Goal: Task Accomplishment & Management: Manage account settings

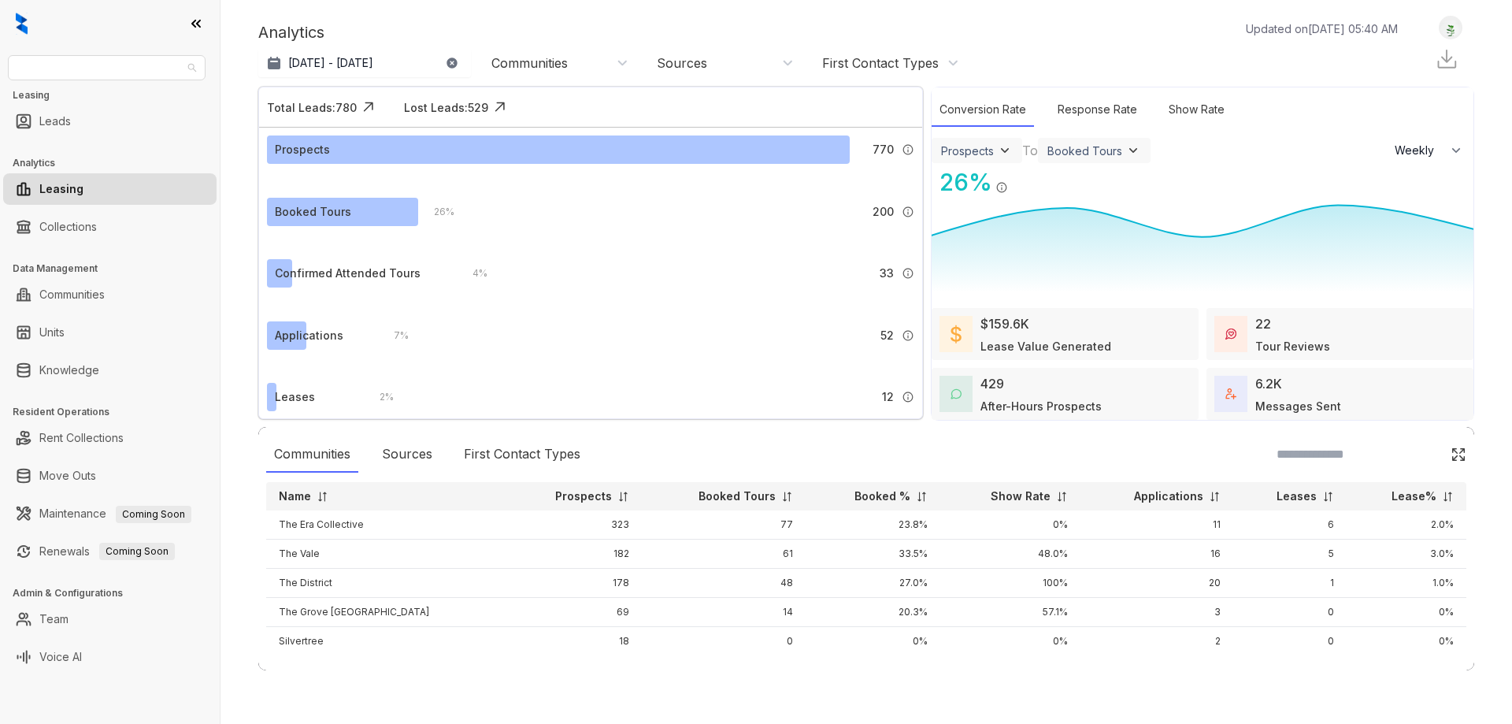
select select "******"
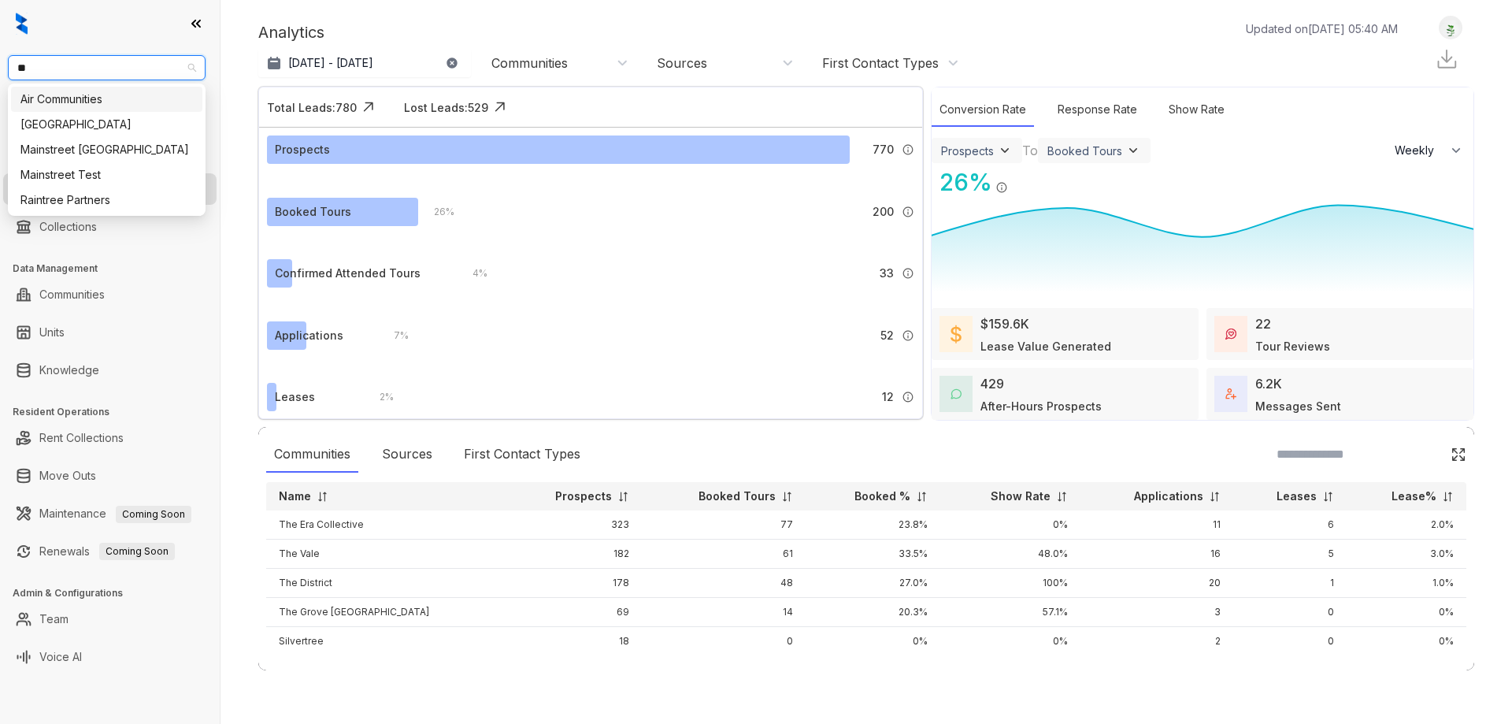
type input "***"
click at [102, 98] on div "Air Communities" at bounding box center [106, 99] width 172 height 17
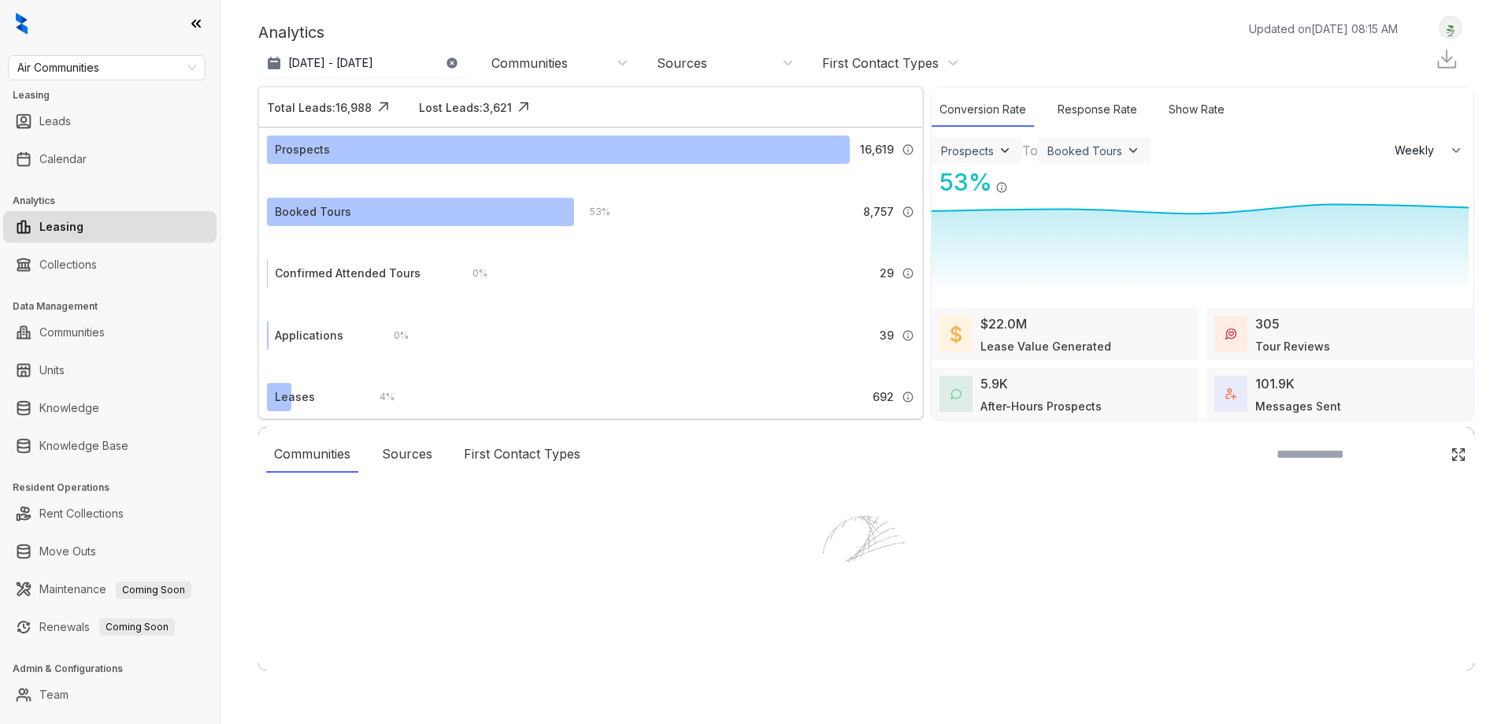
select select "******"
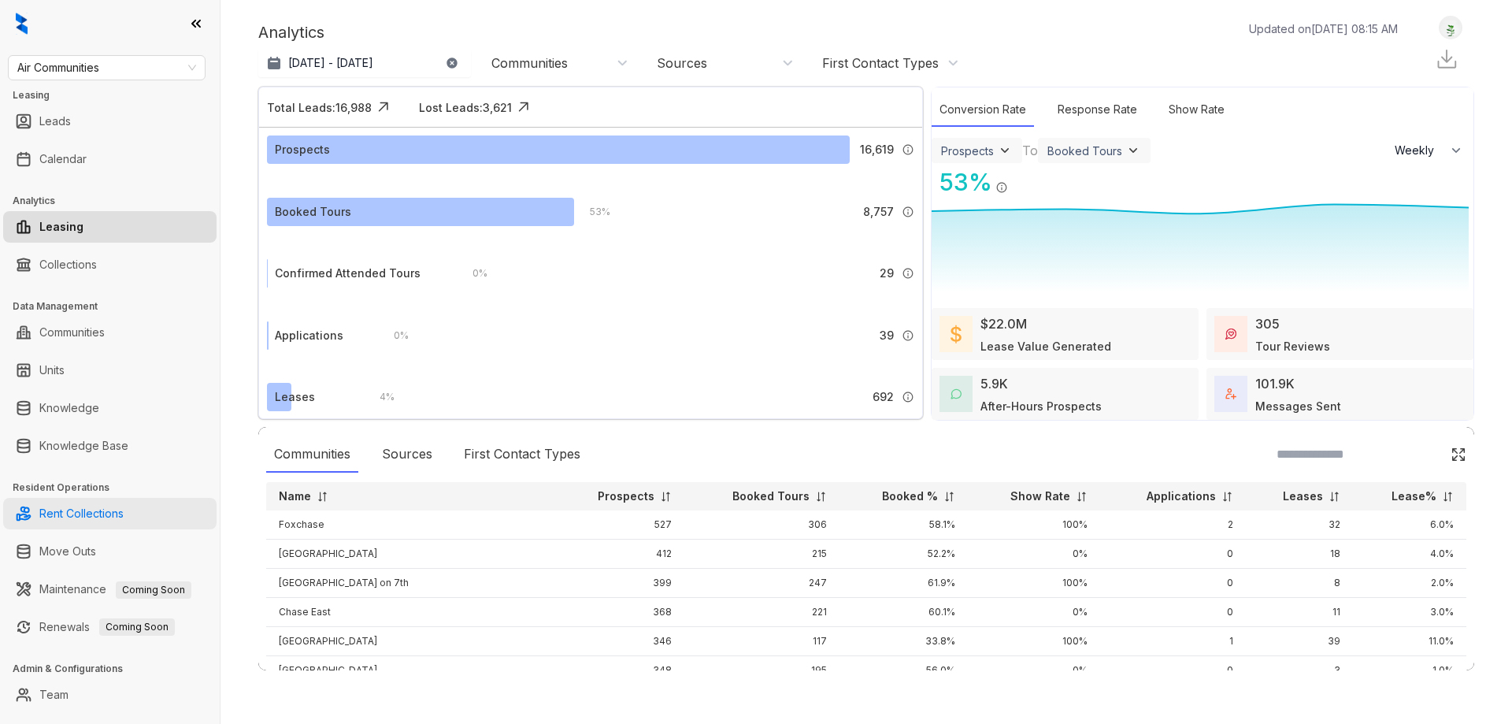
scroll to position [28, 0]
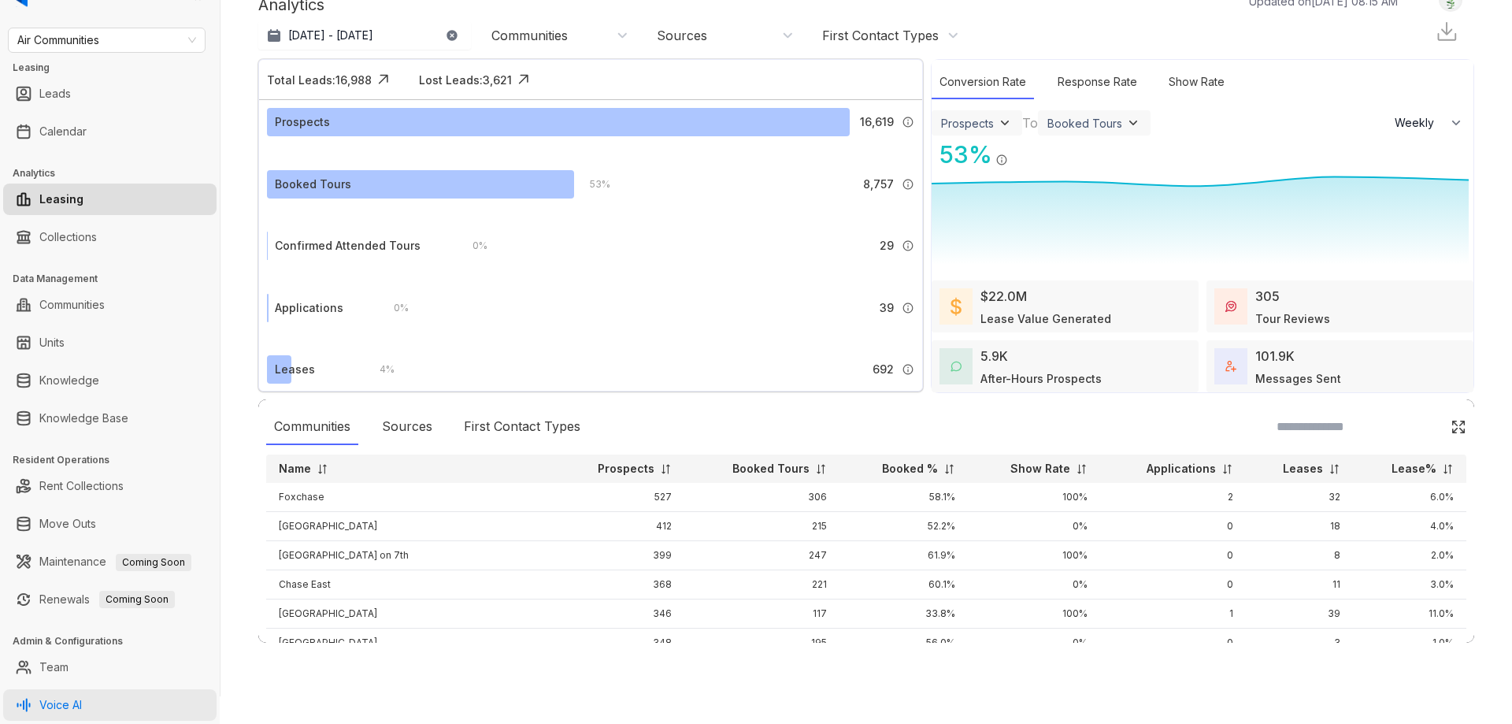
click at [82, 704] on link "Voice AI" at bounding box center [60, 704] width 43 height 31
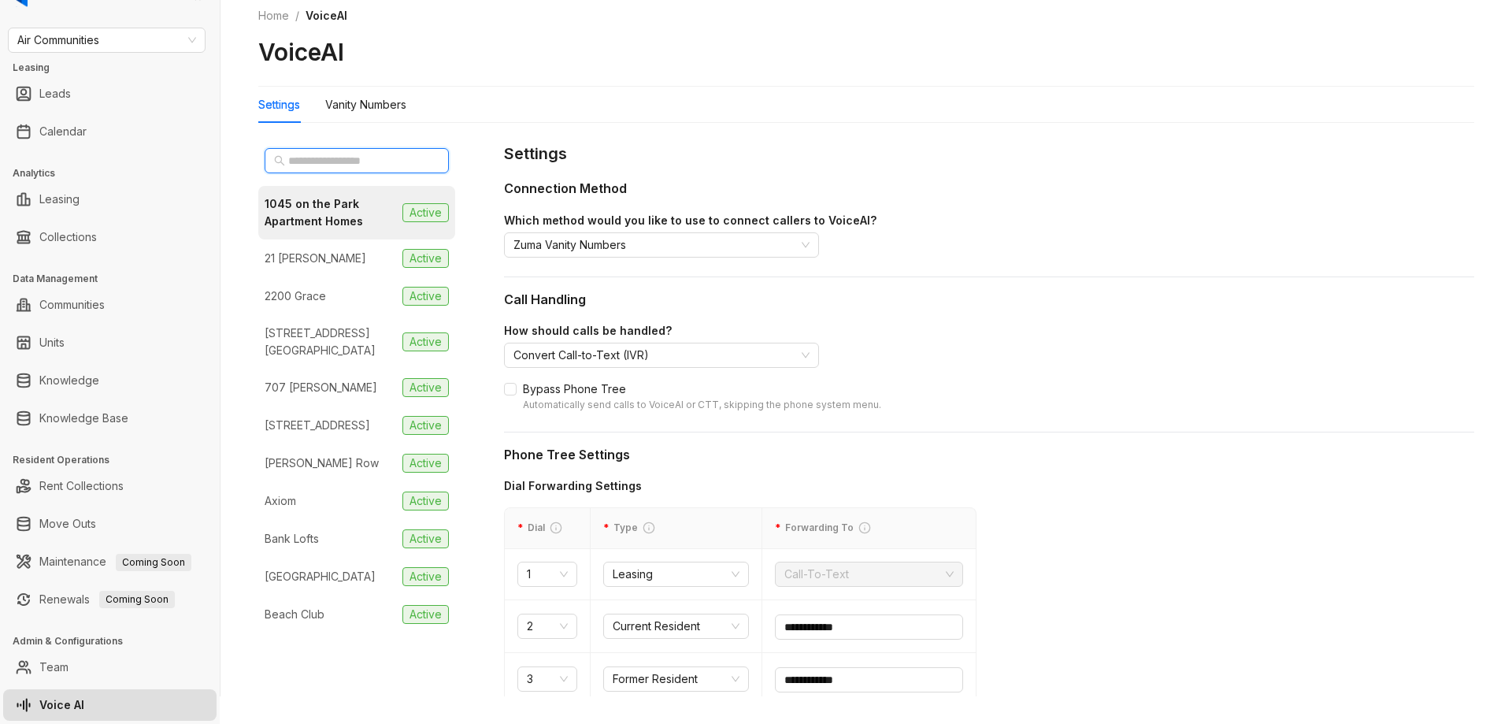
click at [337, 160] on input "text" at bounding box center [357, 160] width 139 height 17
click at [371, 111] on div "Vanity Numbers" at bounding box center [365, 104] width 81 height 17
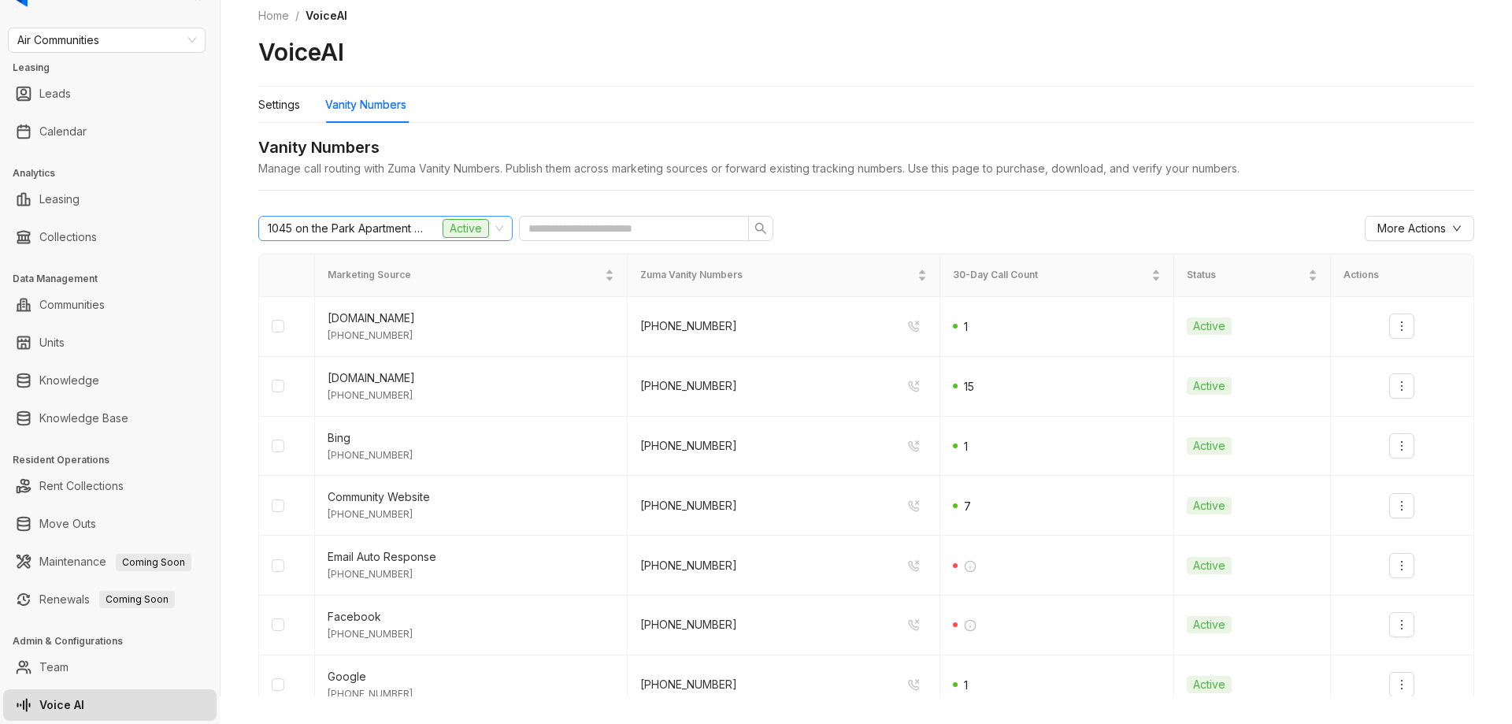
click at [410, 227] on span "1045 on the Park Apartment Homes" at bounding box center [346, 229] width 157 height 24
click at [428, 224] on div "1045 on the Park Apartment Homes Active" at bounding box center [378, 229] width 221 height 24
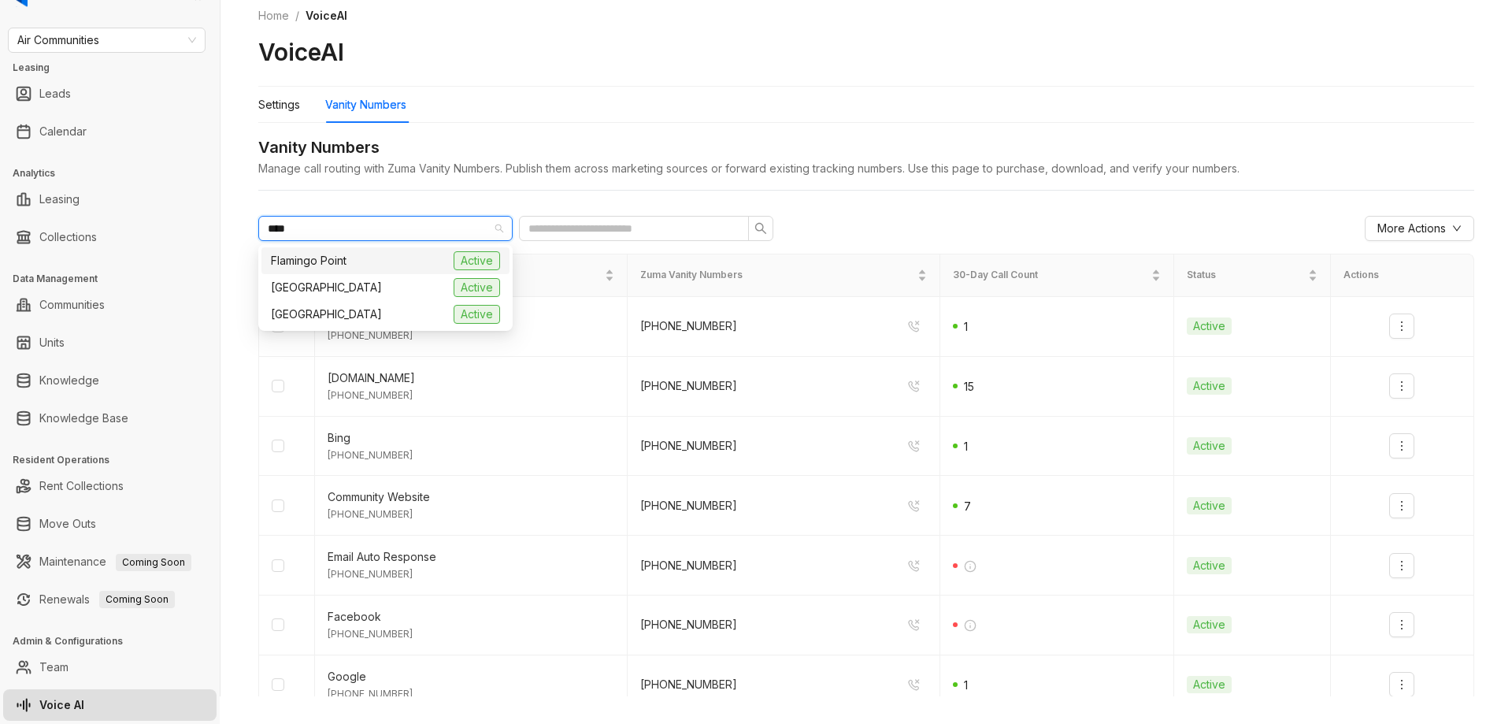
type input "*****"
click at [397, 259] on div "Flamingo Point Active" at bounding box center [385, 260] width 229 height 19
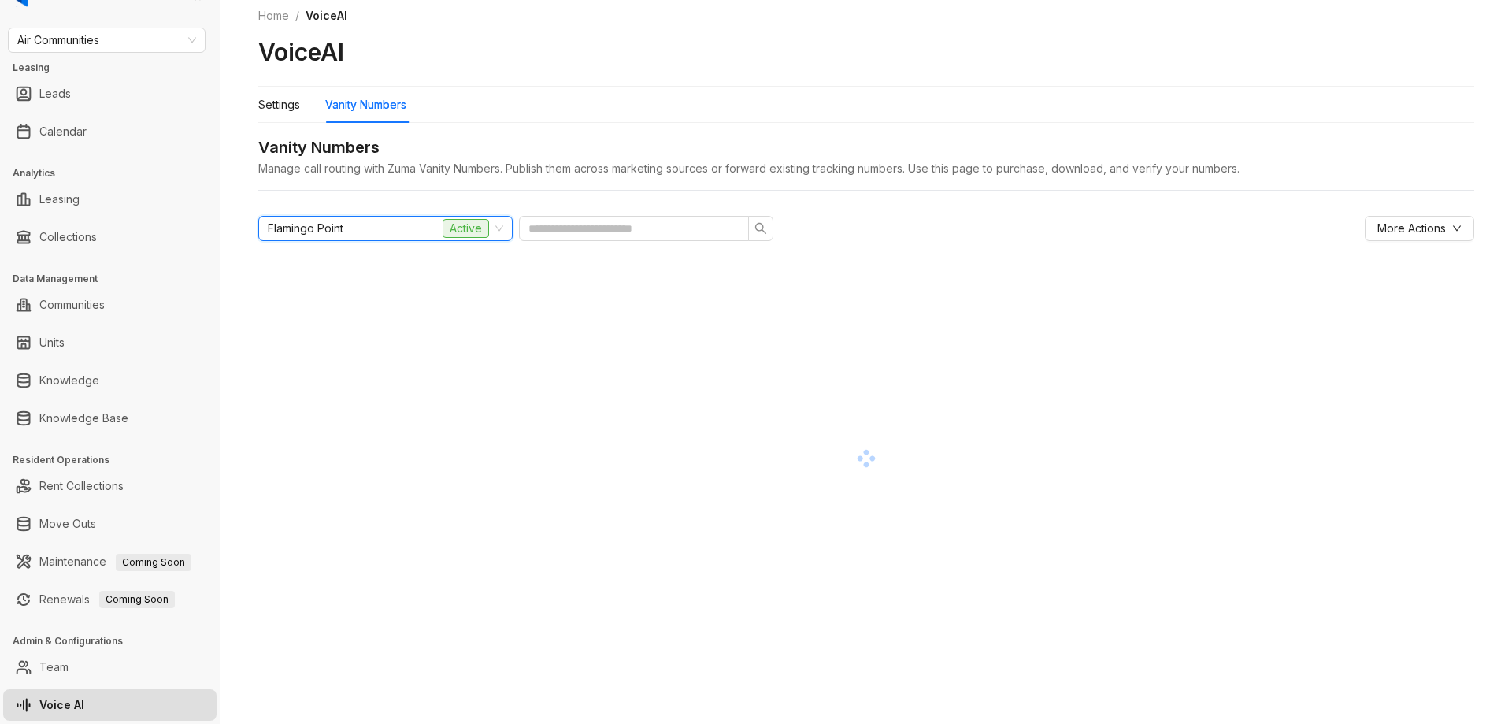
click at [729, 100] on div "Settings Vanity Numbers" at bounding box center [866, 105] width 1216 height 36
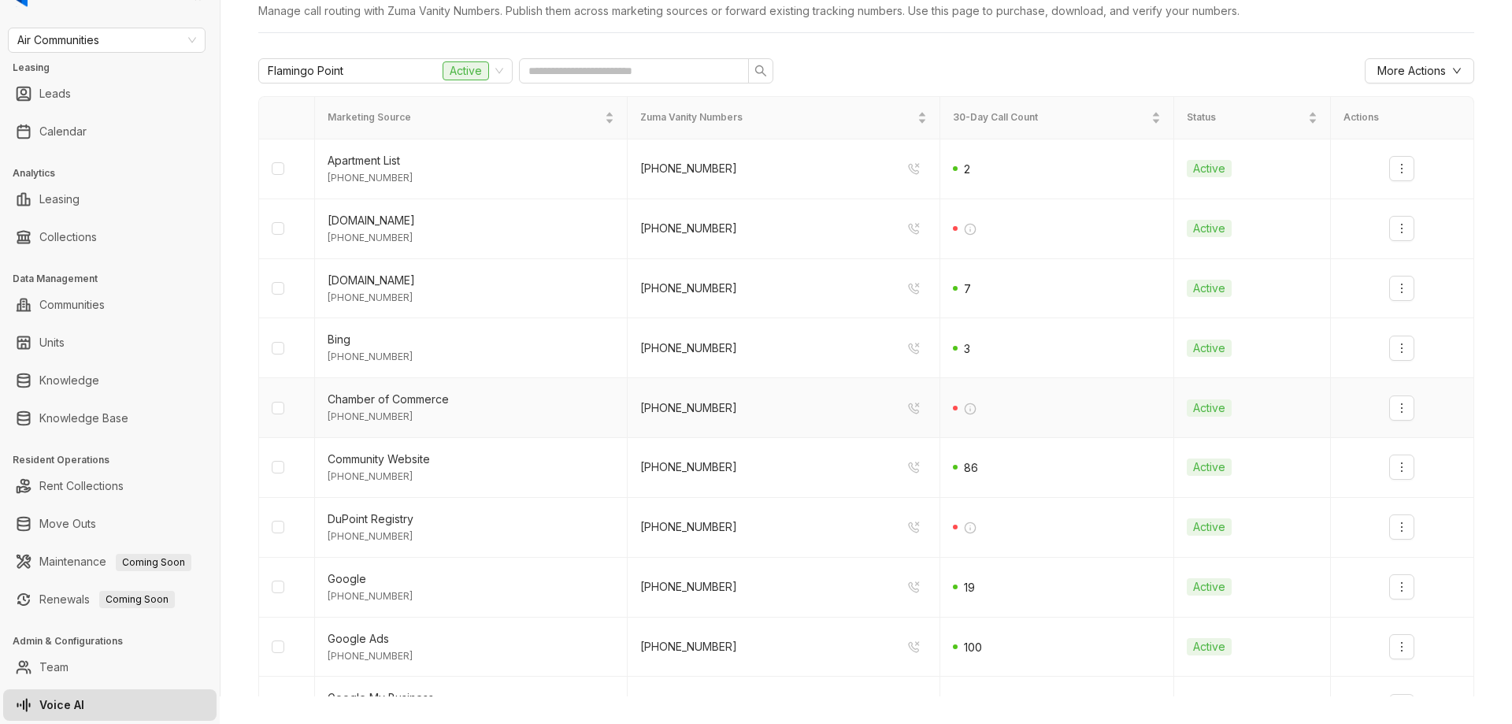
scroll to position [79, 0]
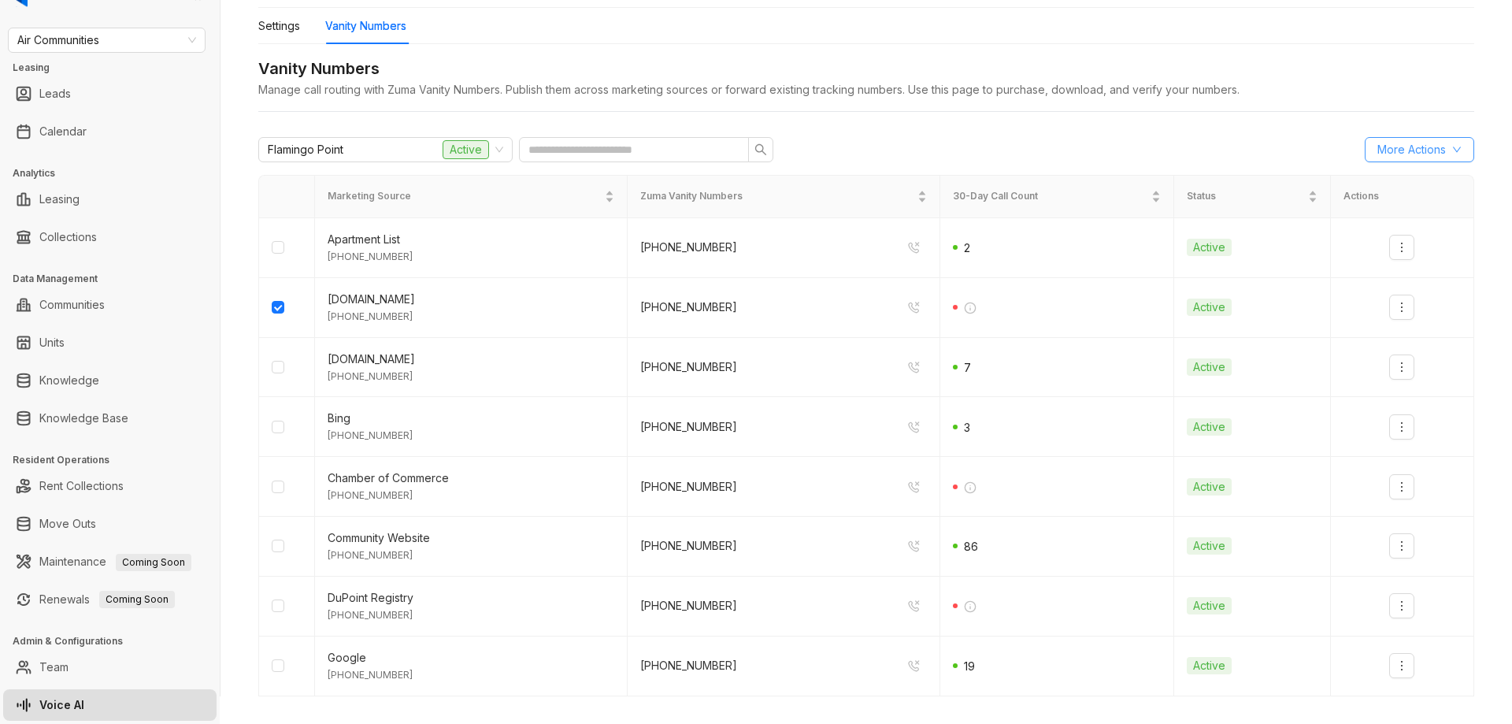
click at [1424, 157] on button "More Actions" at bounding box center [1419, 149] width 109 height 25
click at [1090, 130] on div "Flamingo Point Active More Actions Marketing Source Zuma Vanity Numbers 30-Day …" at bounding box center [866, 501] width 1216 height 754
click at [1389, 312] on button "button" at bounding box center [1401, 306] width 25 height 25
click at [538, 315] on div "(720) 907 2878" at bounding box center [471, 316] width 287 height 15
click at [1387, 152] on span "More Actions" at bounding box center [1411, 149] width 69 height 17
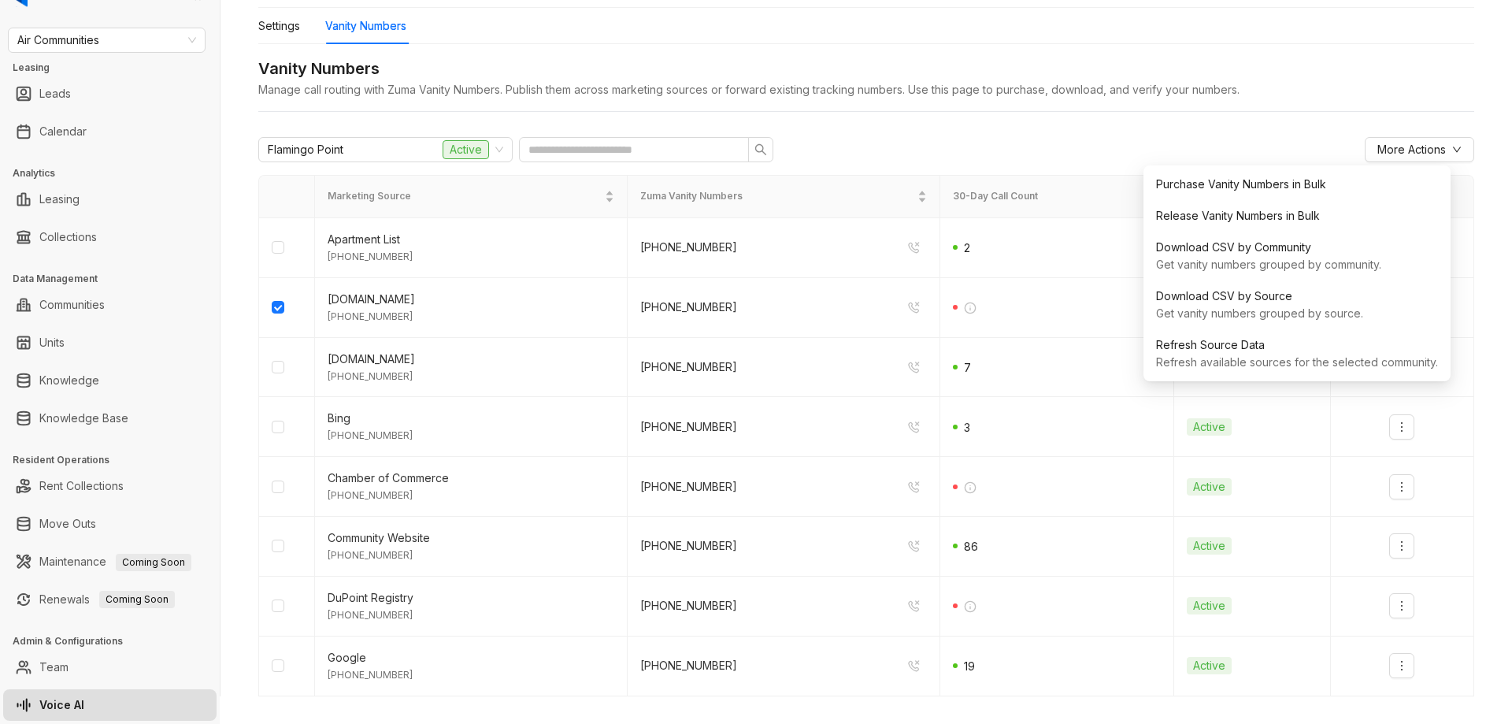
click at [954, 713] on div "Air Communities Leasing Leads Calendar Analytics Leasing Collections Data Manag…" at bounding box center [756, 362] width 1512 height 724
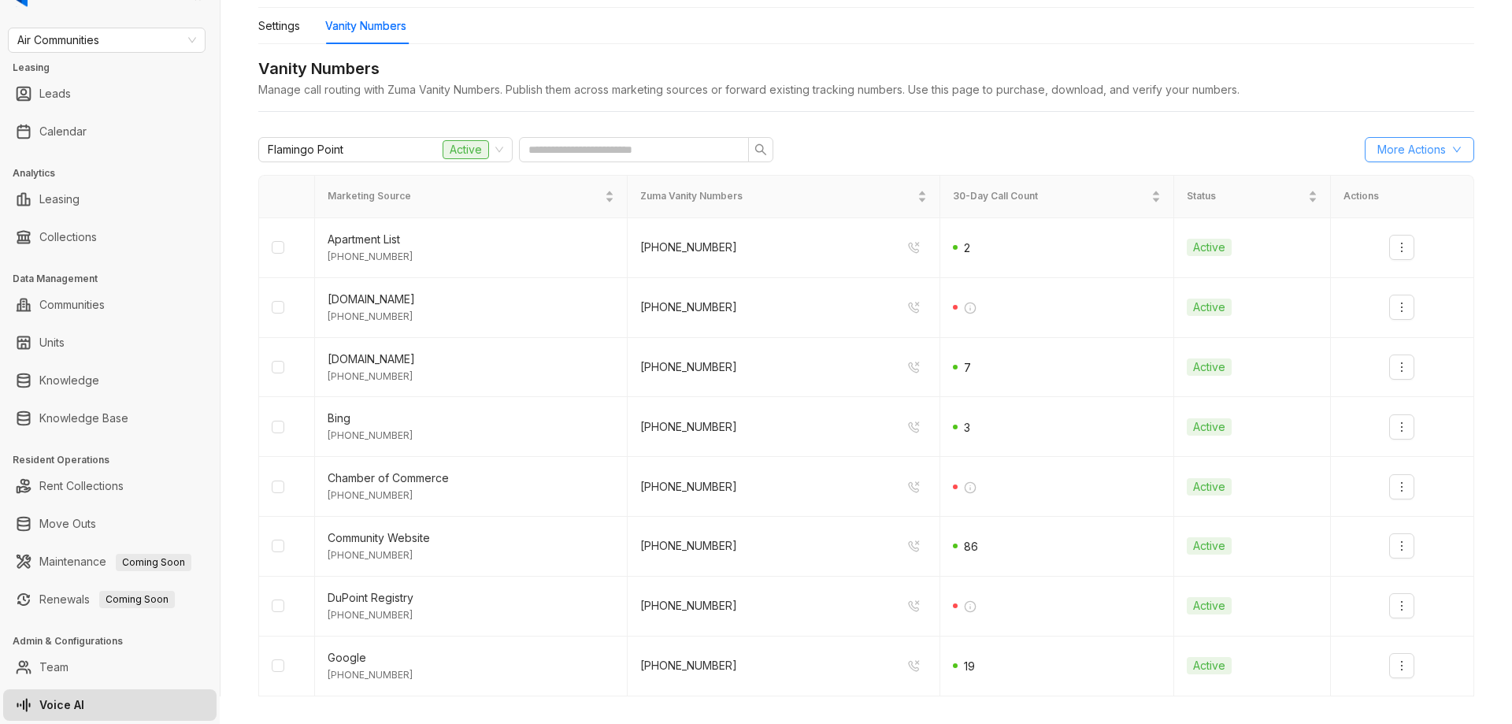
click at [1400, 154] on span "More Actions" at bounding box center [1411, 149] width 69 height 17
click at [1013, 136] on div "Flamingo Point Active More Actions Marketing Source Zuma Vanity Numbers 30-Day …" at bounding box center [866, 501] width 1216 height 754
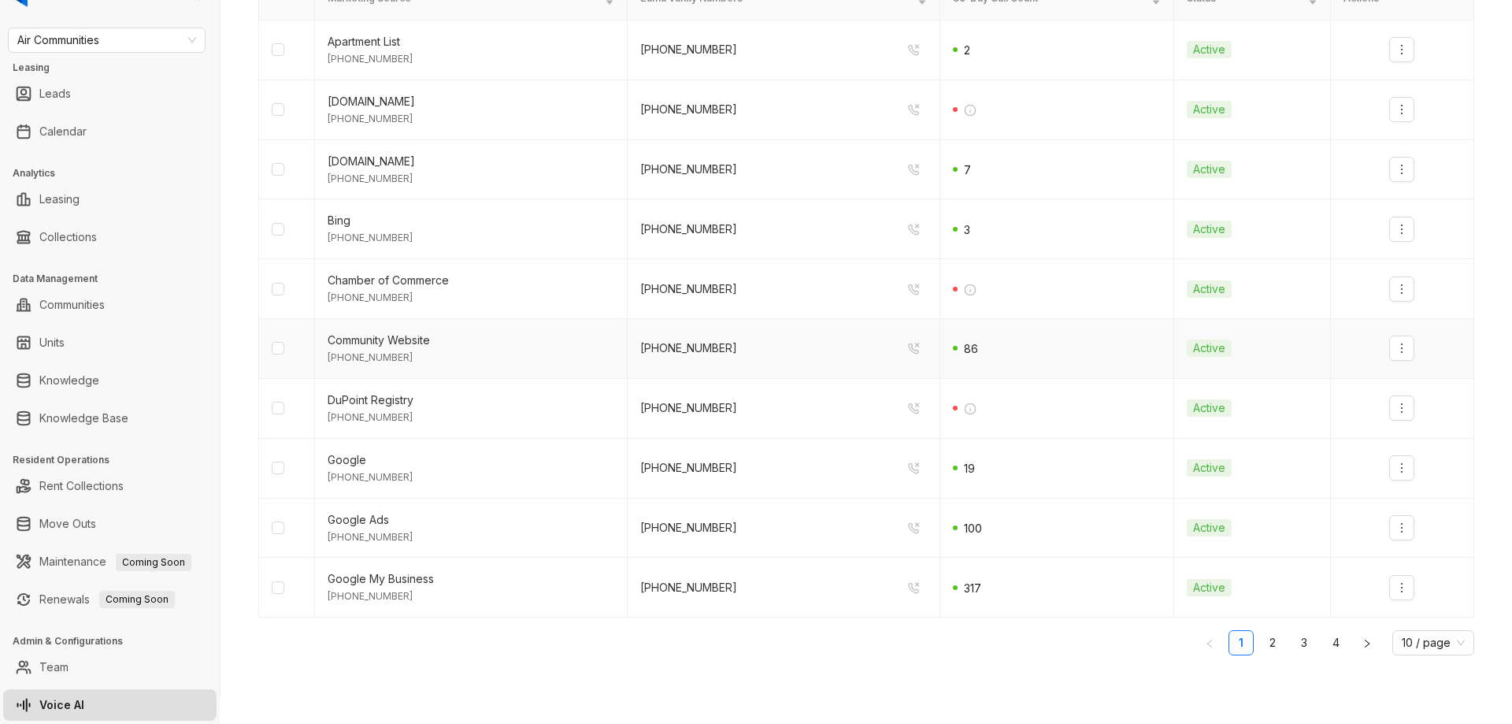
scroll to position [0, 0]
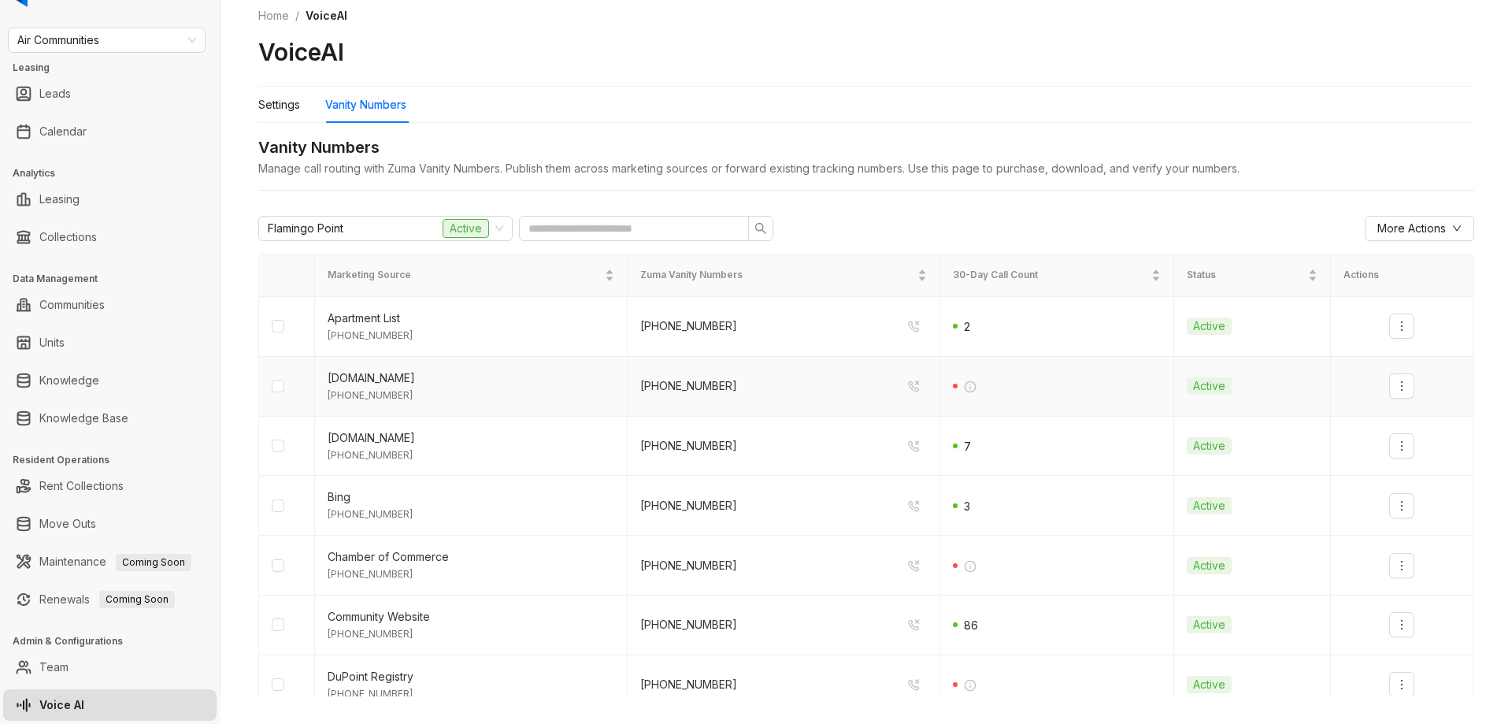
click at [413, 385] on div "ApartmentGuide.com" at bounding box center [471, 377] width 287 height 17
click at [1400, 391] on div at bounding box center [1401, 385] width 117 height 25
click at [1395, 387] on icon "more" at bounding box center [1401, 386] width 13 height 13
click at [717, 380] on div "(850) 724 8860" at bounding box center [783, 385] width 287 height 25
click at [1400, 229] on span "More Actions" at bounding box center [1411, 228] width 69 height 17
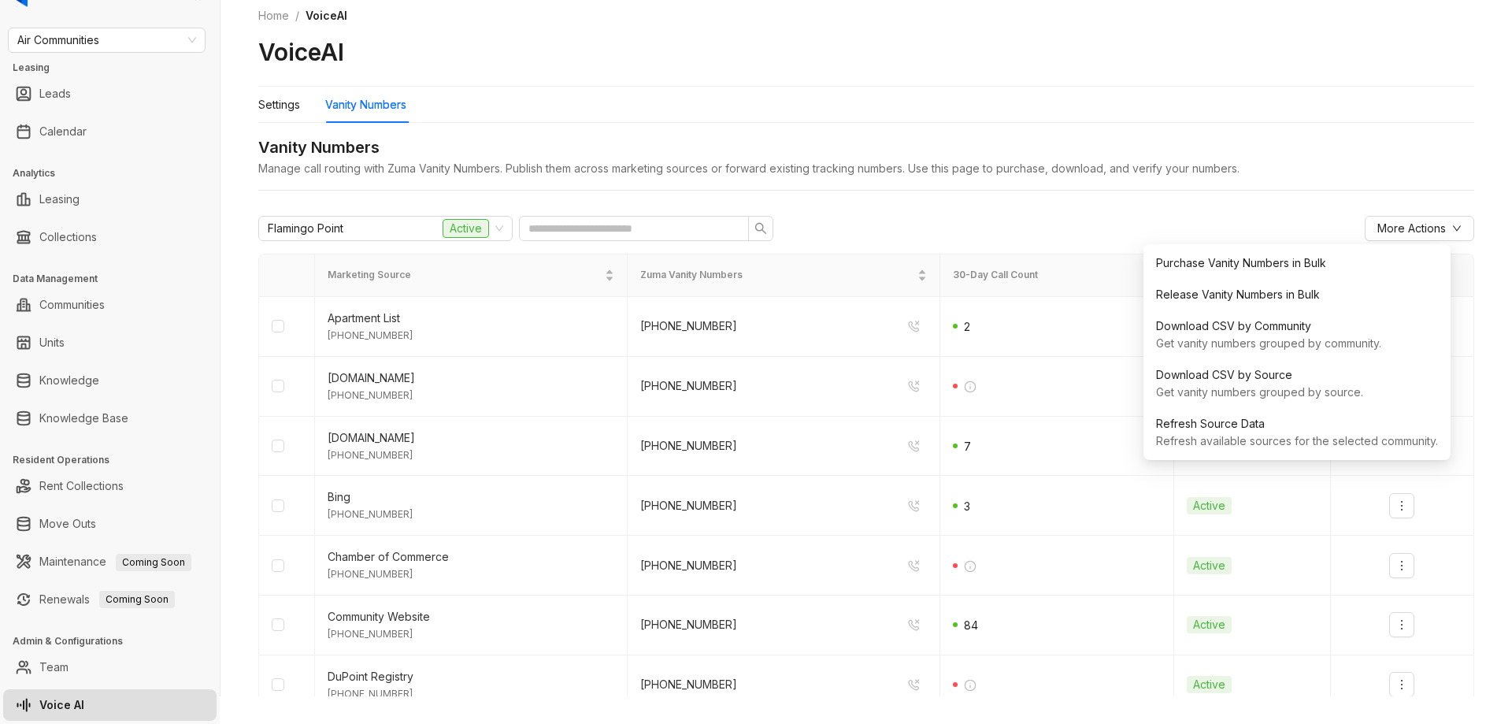
click at [1111, 103] on div "Settings Vanity Numbers" at bounding box center [866, 105] width 1216 height 36
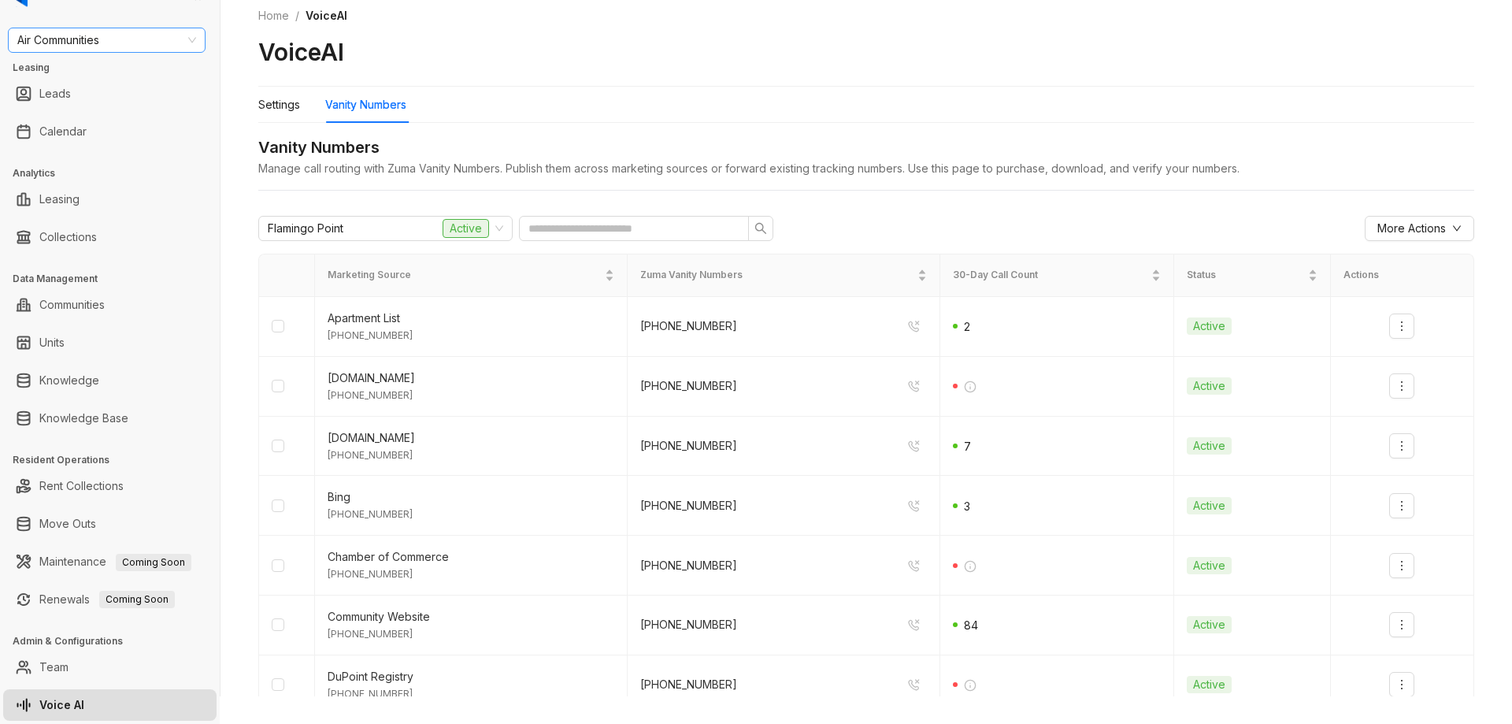
click at [126, 45] on span "Air Communities" at bounding box center [106, 40] width 179 height 24
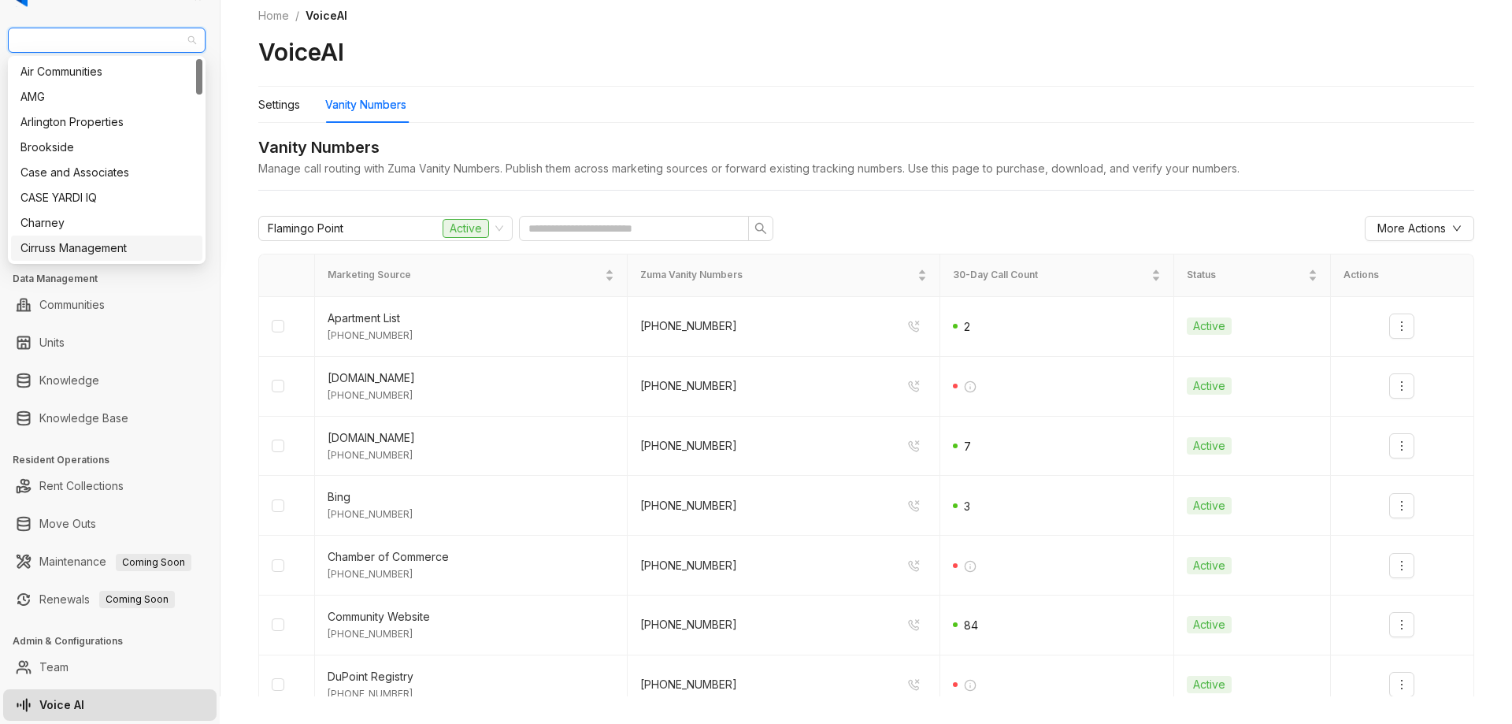
click at [599, 58] on div "VoiceAI" at bounding box center [866, 52] width 1216 height 30
